Goal: Navigation & Orientation: Find specific page/section

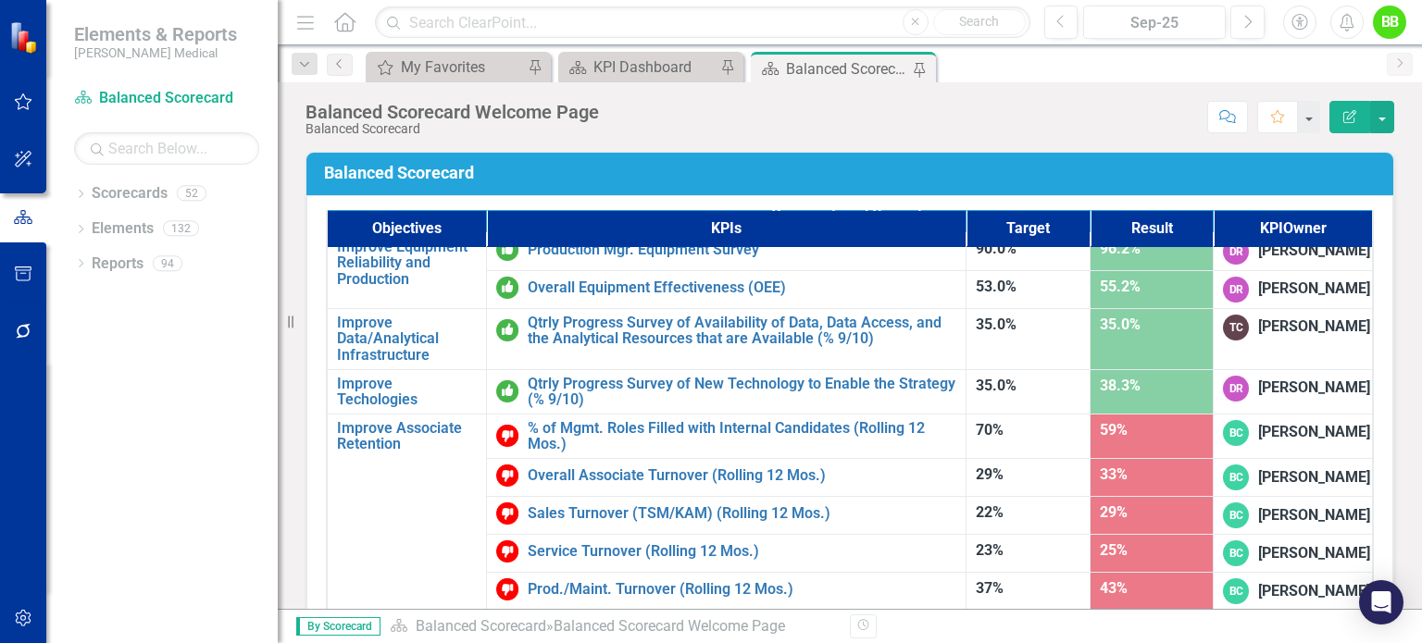
scroll to position [1068, 0]
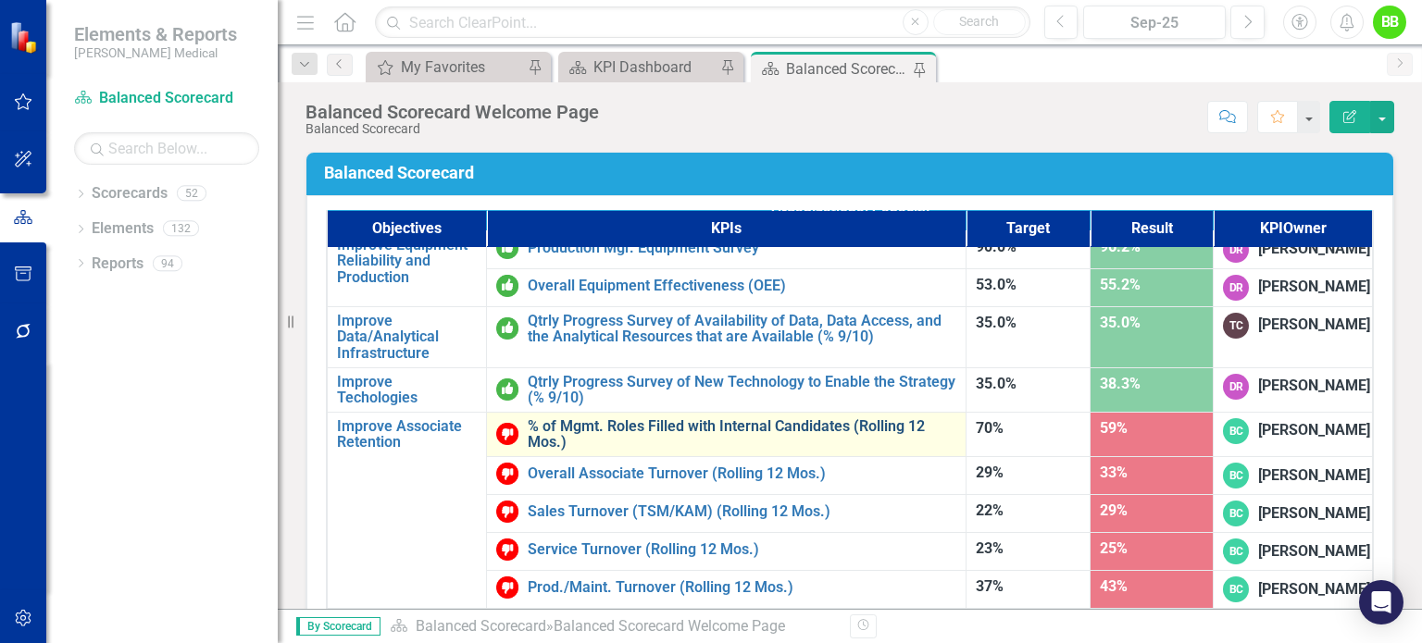
click at [652, 441] on link "% of Mgmt. Roles Filled with Internal Candidates (Rolling 12 Mos.)" at bounding box center [742, 434] width 429 height 32
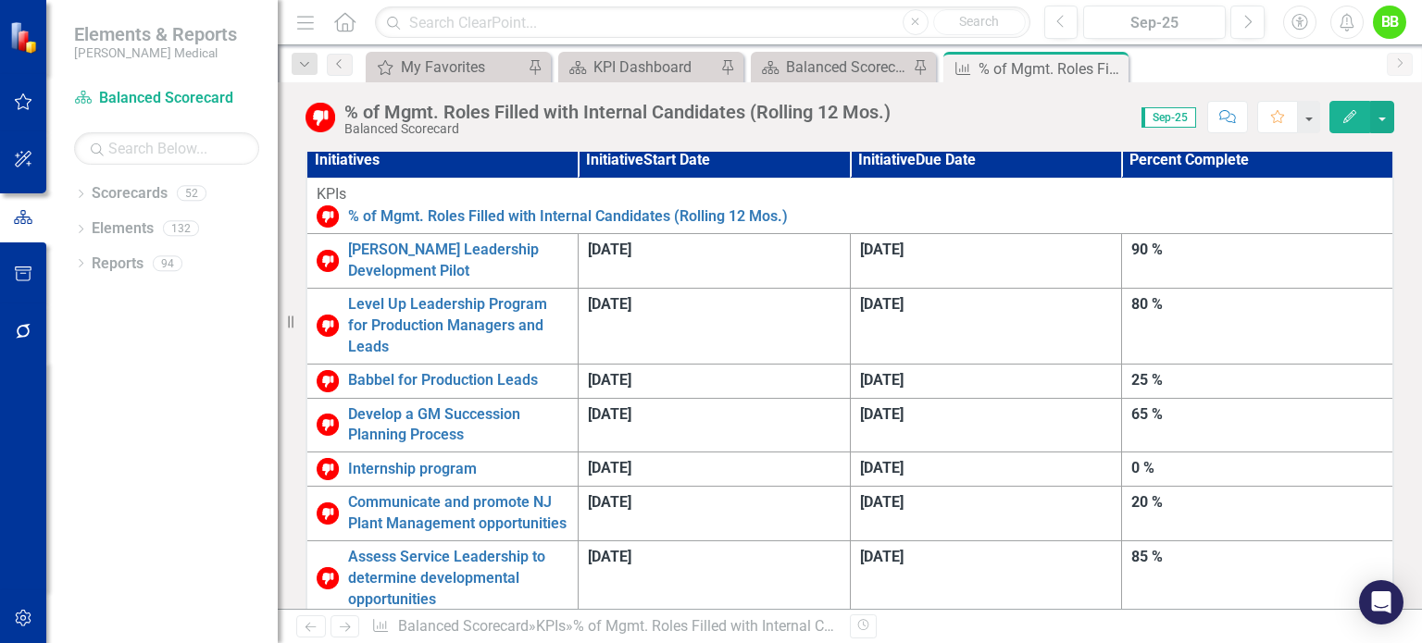
scroll to position [535, 0]
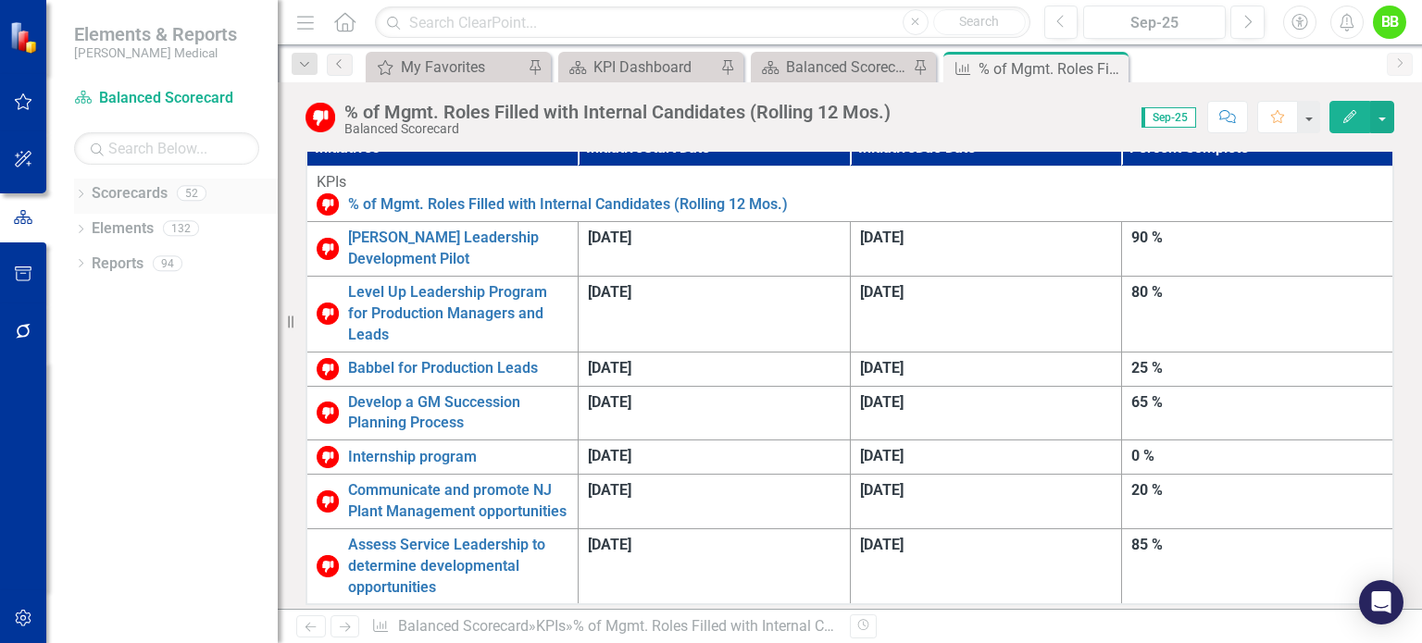
click at [82, 192] on icon "Dropdown" at bounding box center [80, 196] width 13 height 10
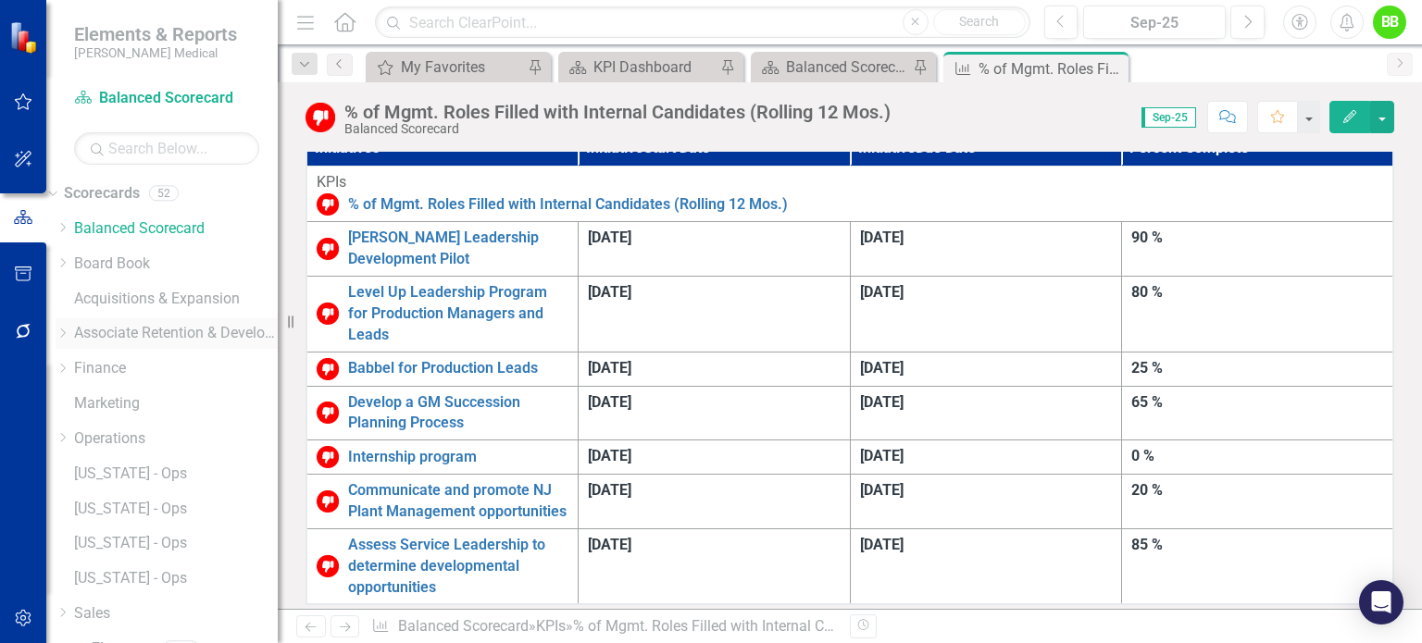
click at [69, 335] on icon "Dropdown" at bounding box center [63, 333] width 14 height 11
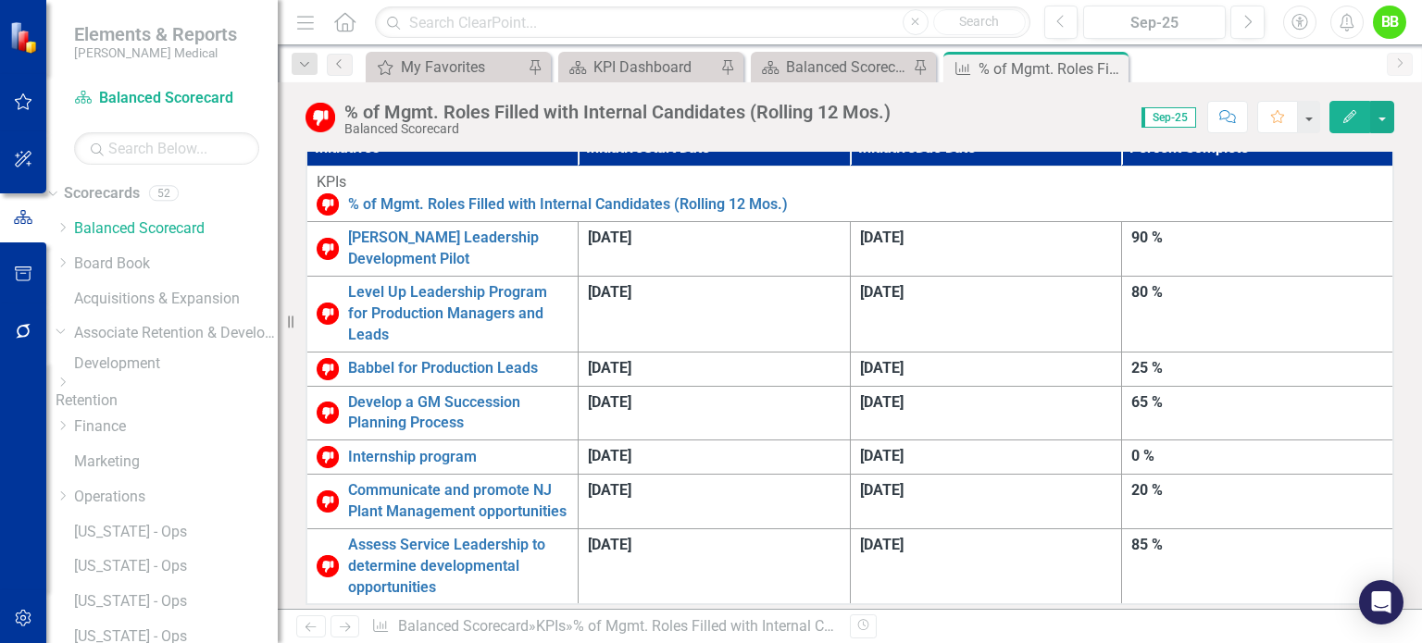
click at [66, 387] on icon at bounding box center [63, 382] width 5 height 9
click at [179, 427] on link "[US_STATE] - HR" at bounding box center [176, 415] width 204 height 21
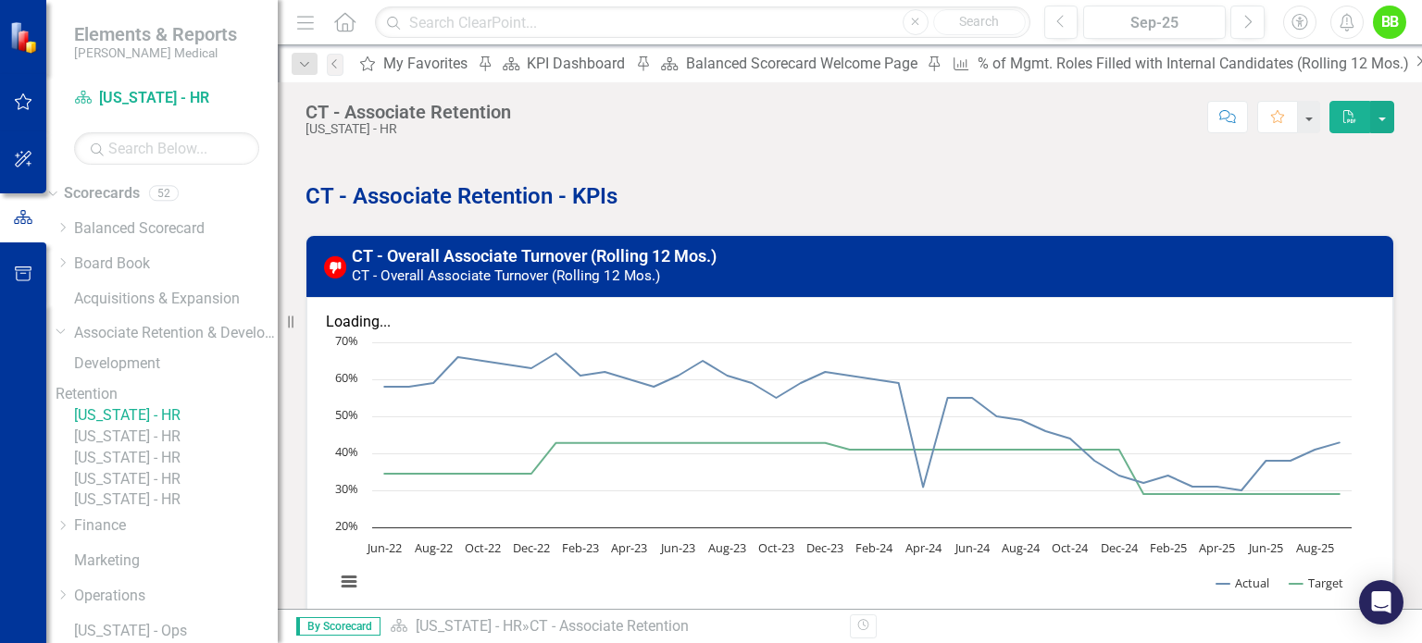
click at [173, 511] on link "[US_STATE] - HR" at bounding box center [176, 500] width 204 height 21
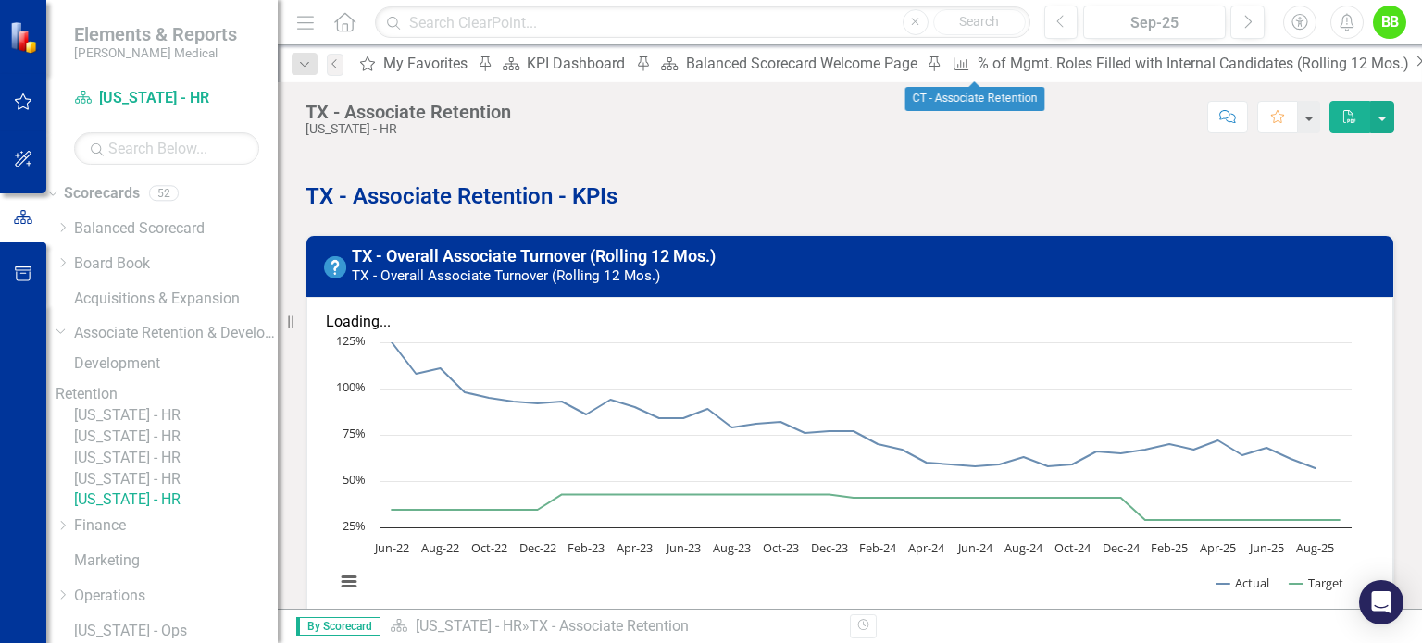
click at [1412, 61] on icon "Close" at bounding box center [1421, 61] width 19 height 15
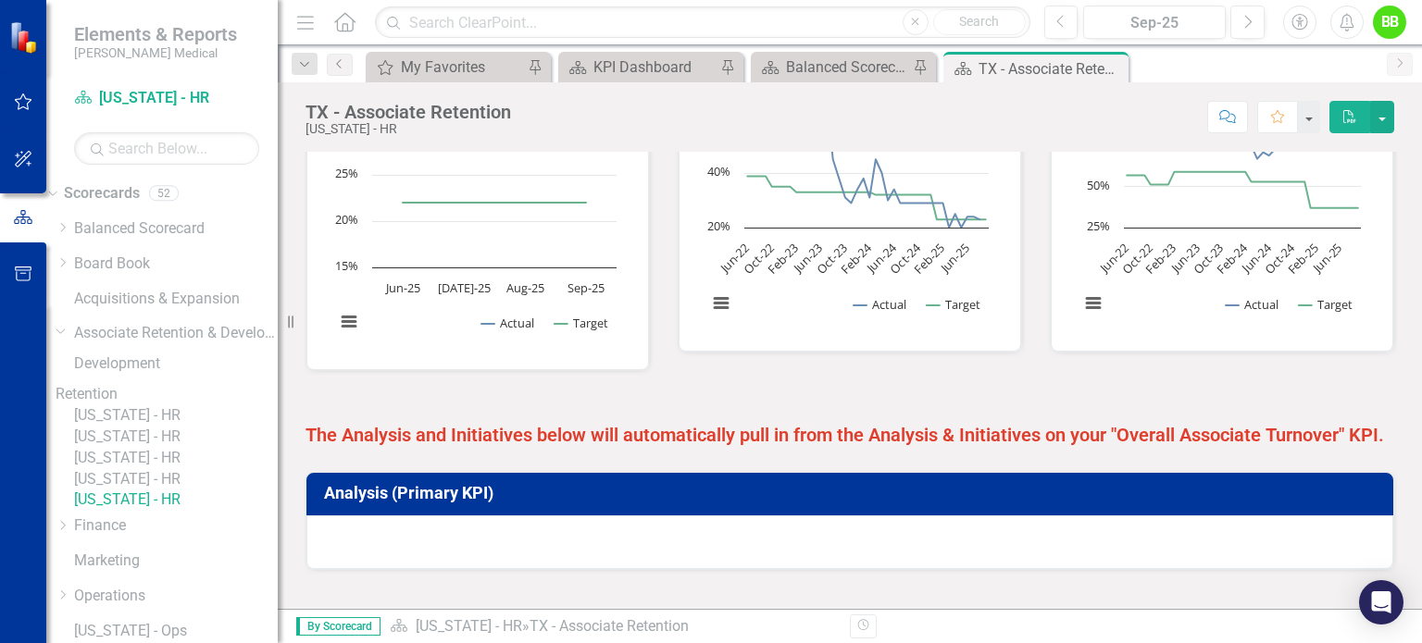
scroll to position [985, 0]
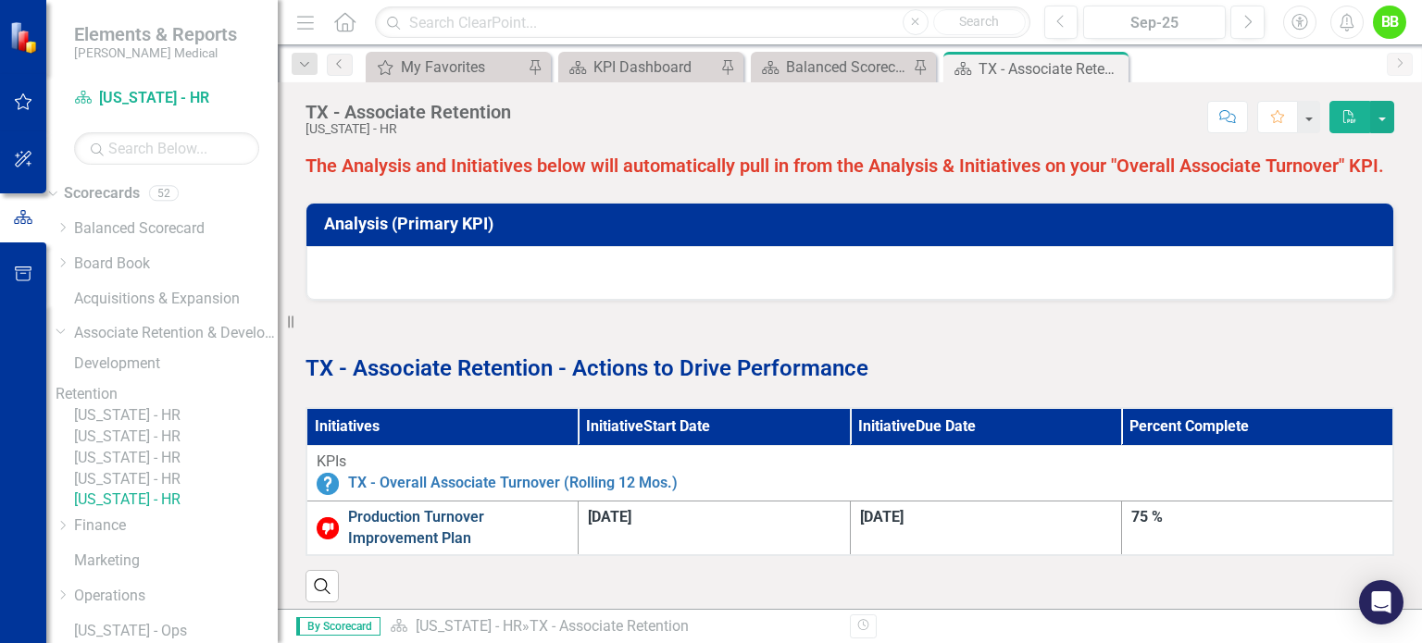
click at [560, 510] on link "Production Turnover Improvement Plan" at bounding box center [458, 528] width 220 height 43
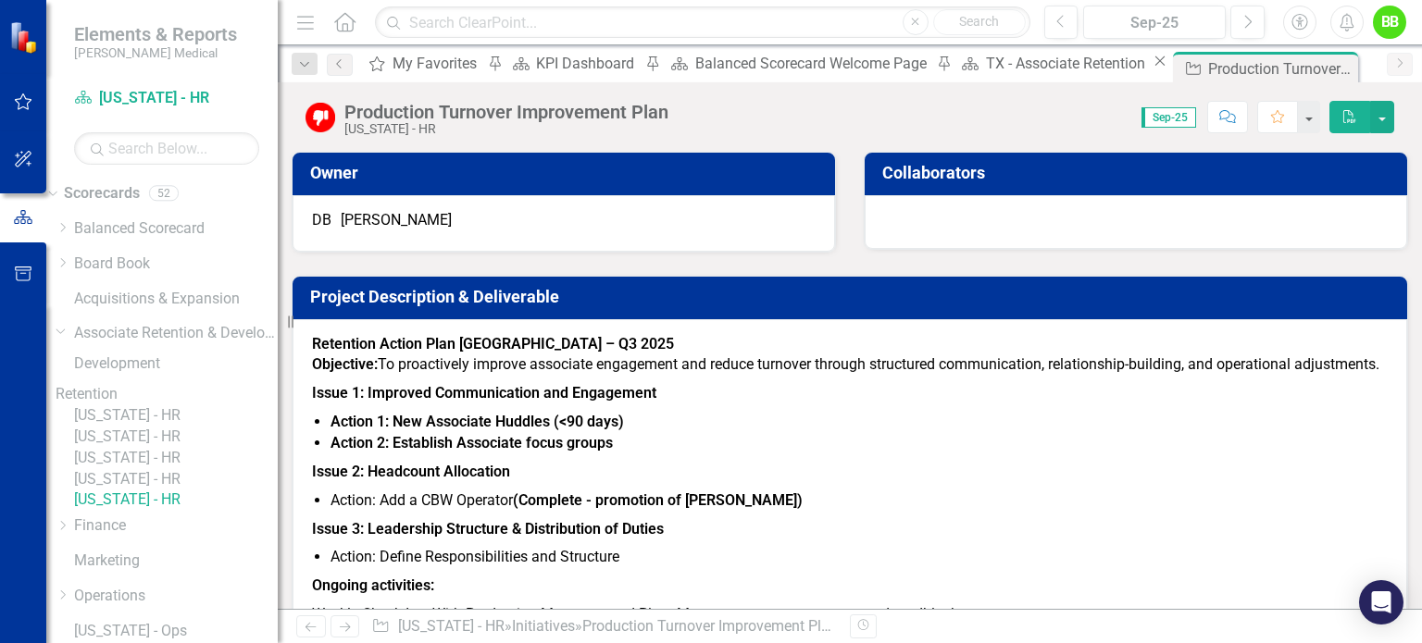
drag, startPoint x: 1407, startPoint y: 195, endPoint x: 1413, endPoint y: 252, distance: 56.8
click at [1413, 252] on div "Owner DB [PERSON_NAME] Collaborators Project Description & Deliverable Retentio…" at bounding box center [850, 380] width 1144 height 457
drag, startPoint x: 1407, startPoint y: 248, endPoint x: 1421, endPoint y: 318, distance: 71.7
click at [1421, 318] on div "Owner DB [PERSON_NAME] Collaborators Project Description & Deliverable Retentio…" at bounding box center [850, 380] width 1144 height 457
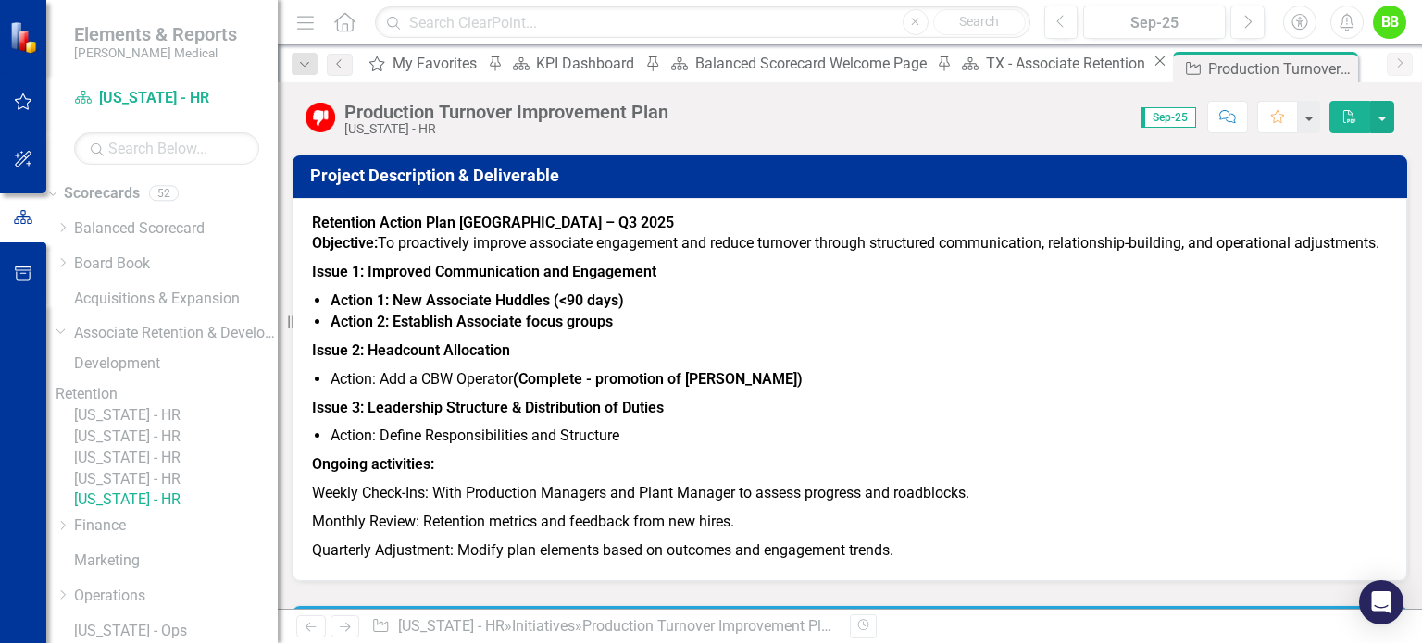
scroll to position [123, 0]
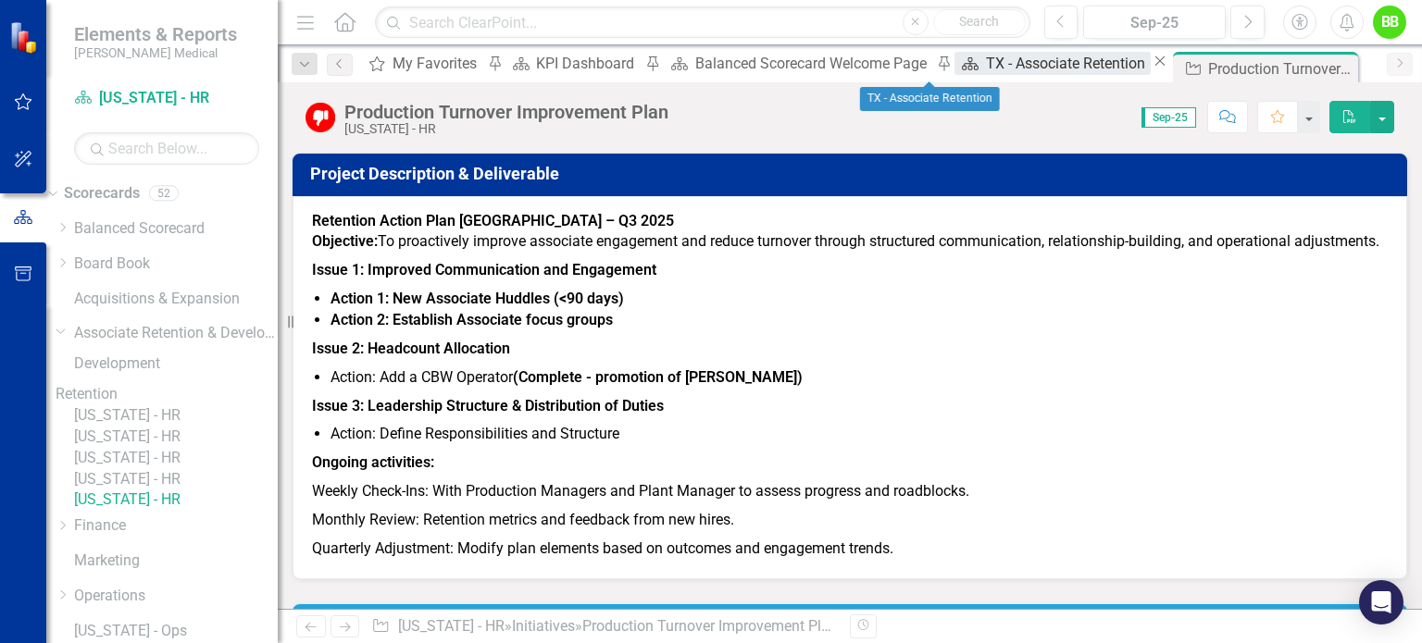
click at [986, 66] on div "TX - Associate Retention" at bounding box center [1068, 63] width 165 height 23
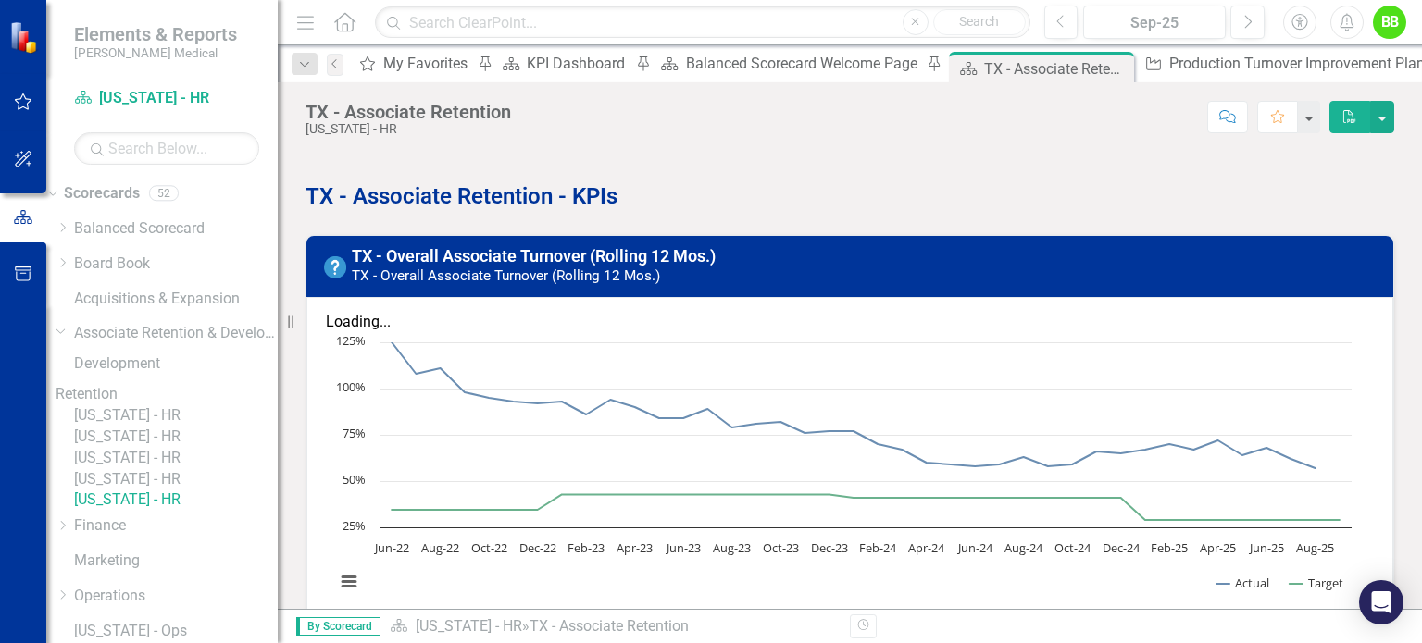
click at [779, 84] on div "TX - Associate Retention [US_STATE] - HR Score: N/A Sep-25 Completed Comment Fa…" at bounding box center [850, 110] width 1144 height 56
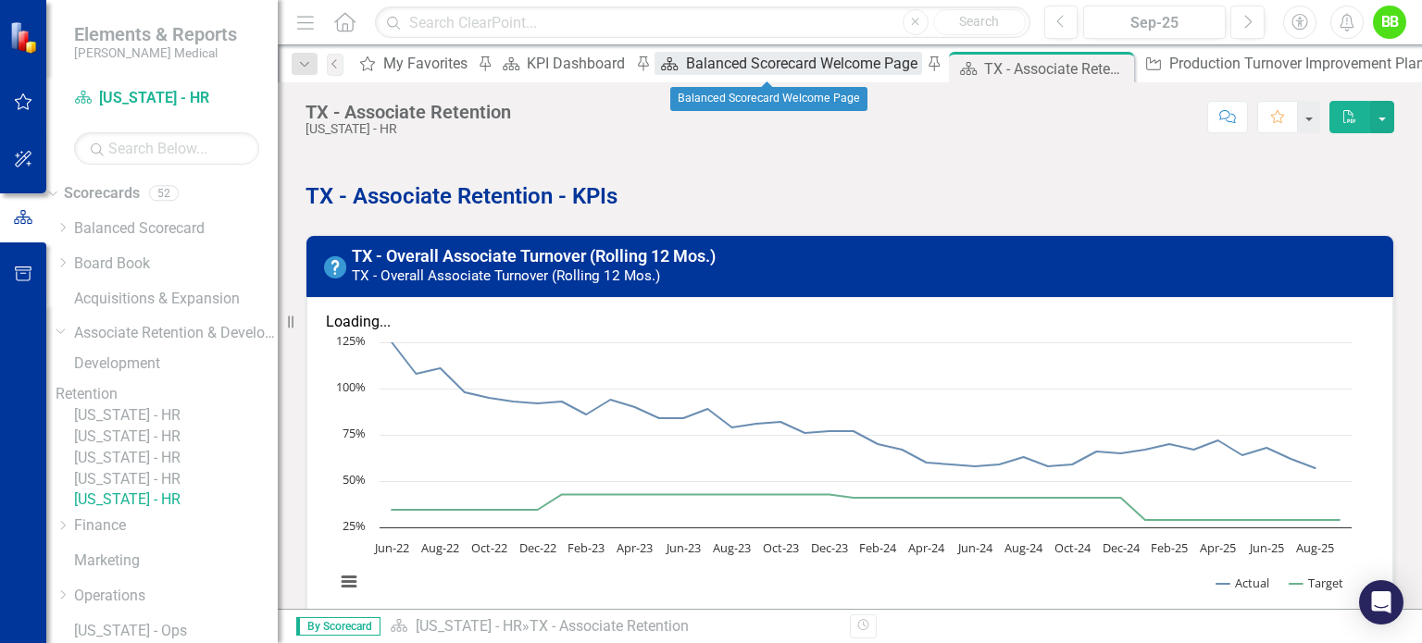
click at [768, 70] on div "Balanced Scorecard Welcome Page" at bounding box center [804, 63] width 236 height 23
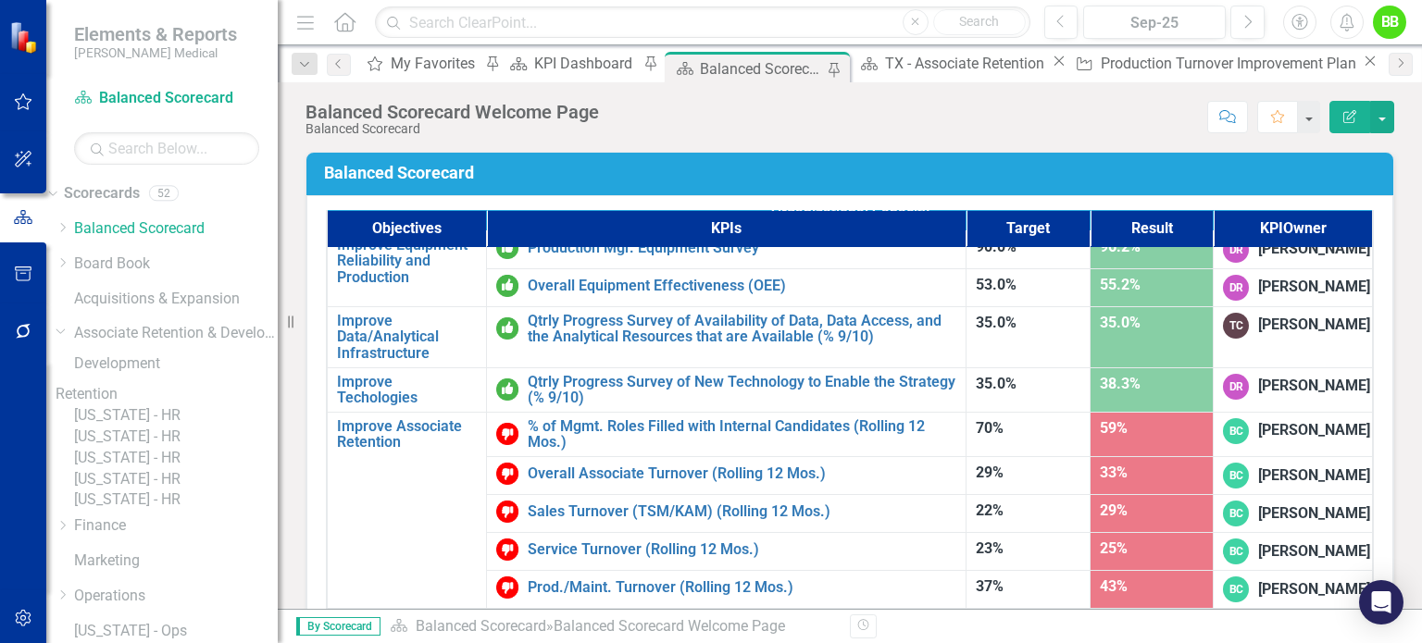
scroll to position [1103, 0]
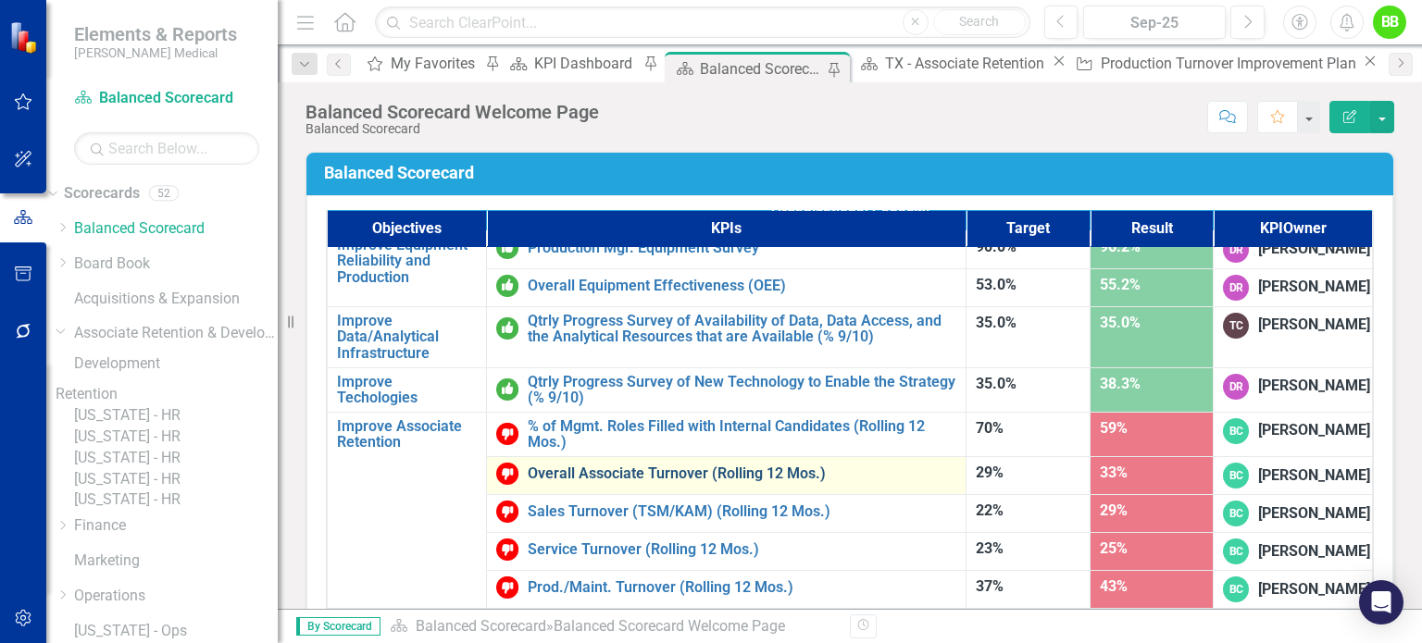
click at [729, 466] on link "Overall Associate Turnover (Rolling 12 Mos.)" at bounding box center [742, 474] width 429 height 17
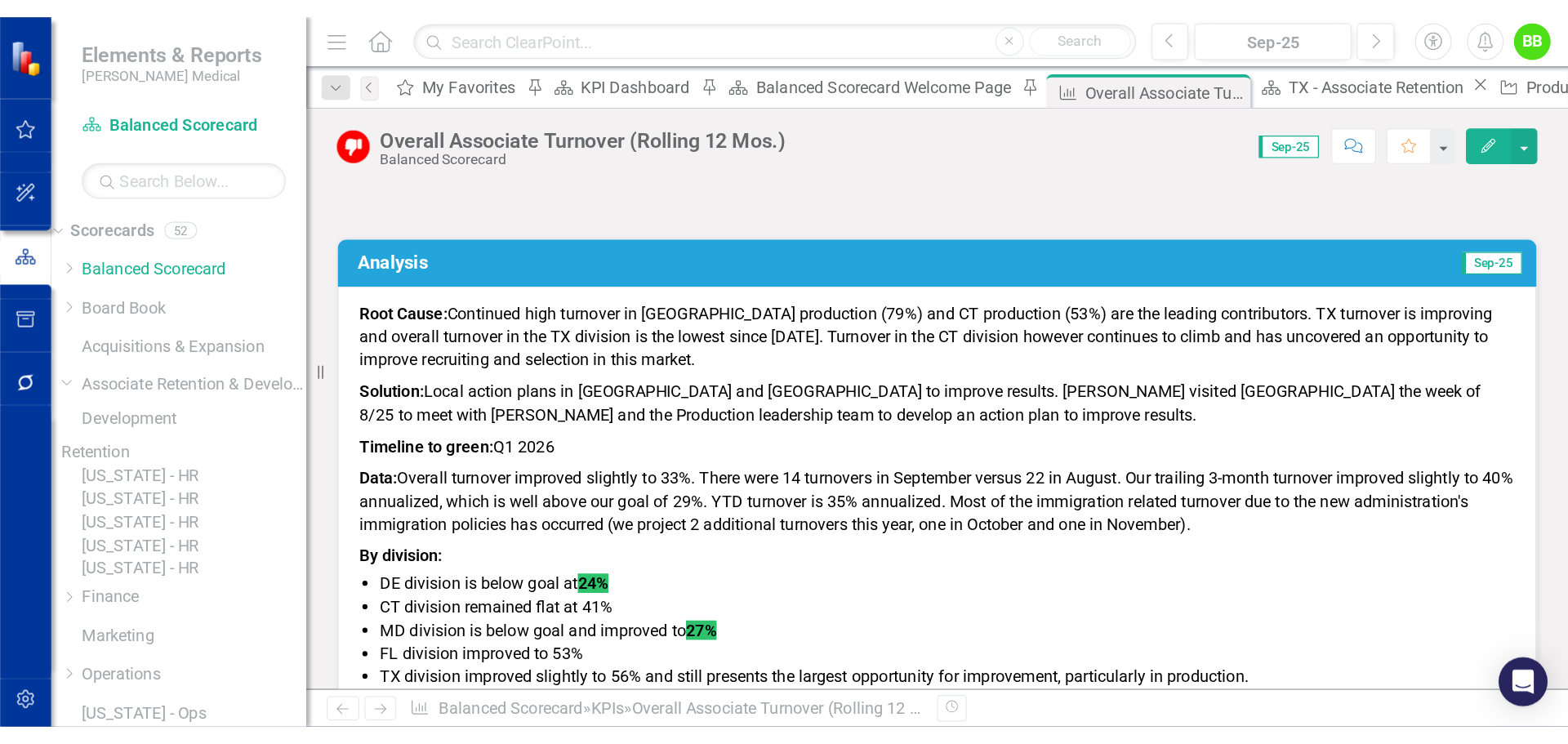
scroll to position [881, 0]
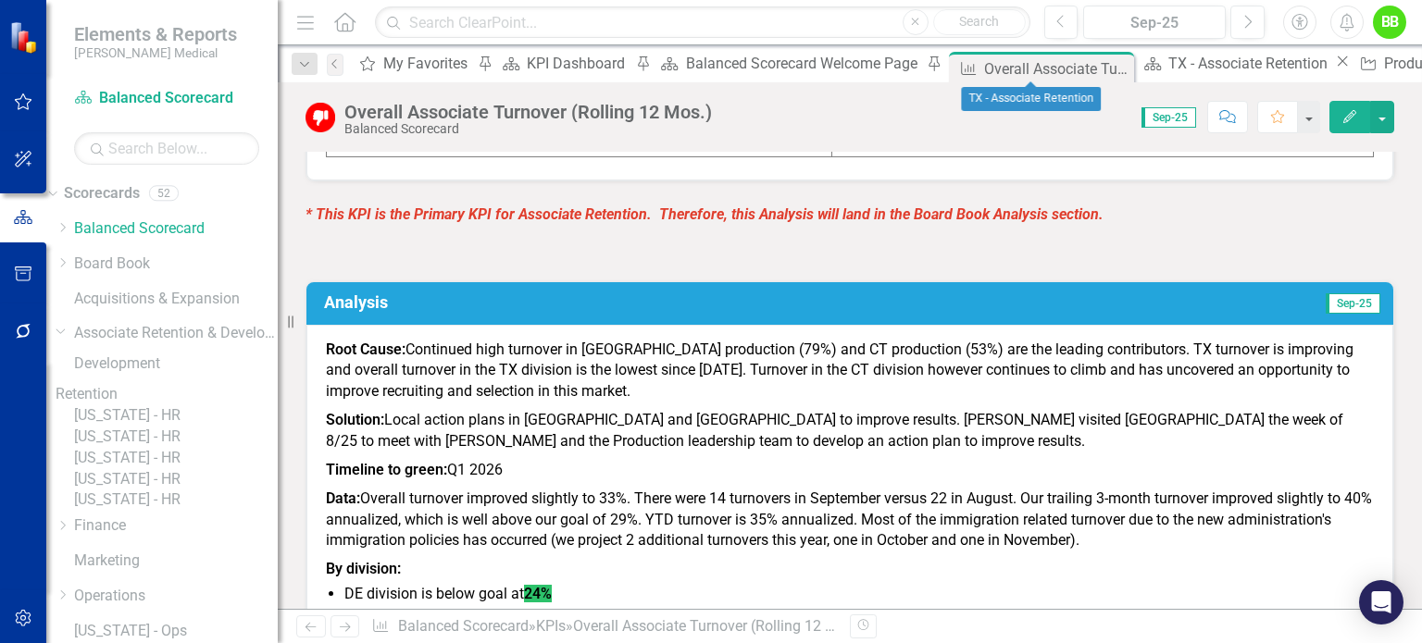
click at [1333, 65] on icon "Close" at bounding box center [1342, 61] width 19 height 15
click at [1421, 67] on icon "Close" at bounding box center [1438, 61] width 19 height 15
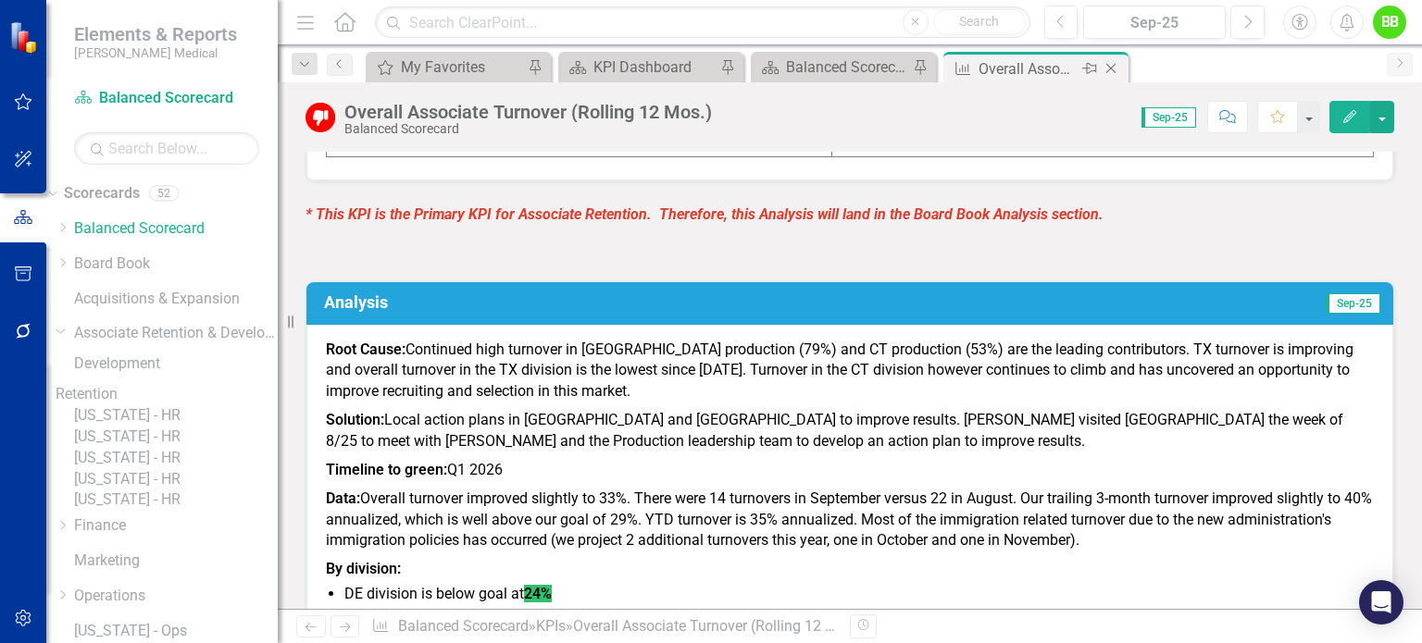
click at [1113, 69] on icon "Close" at bounding box center [1110, 68] width 19 height 15
